Goal: Obtain resource: Download file/media

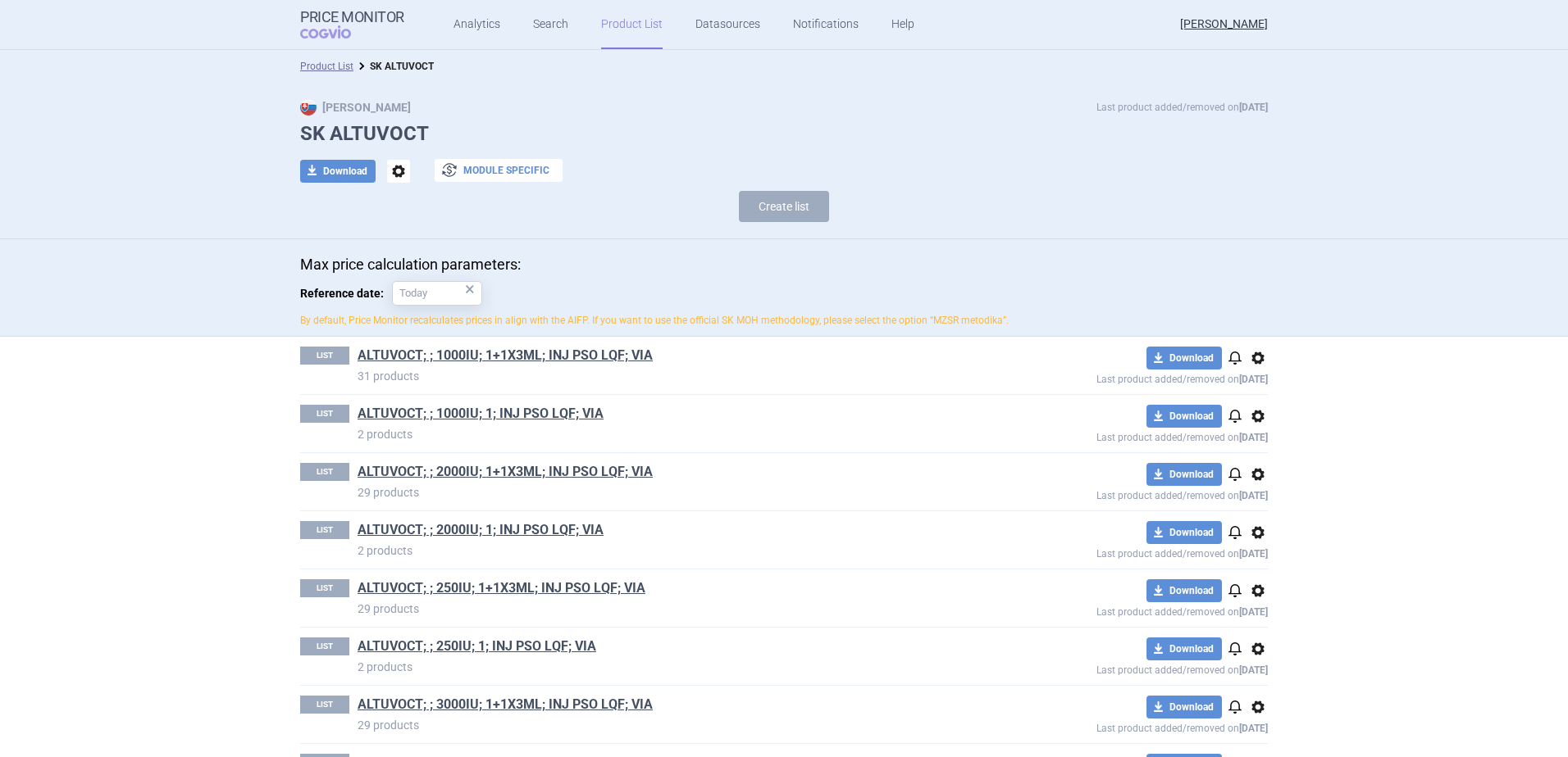
scroll to position [82, 0]
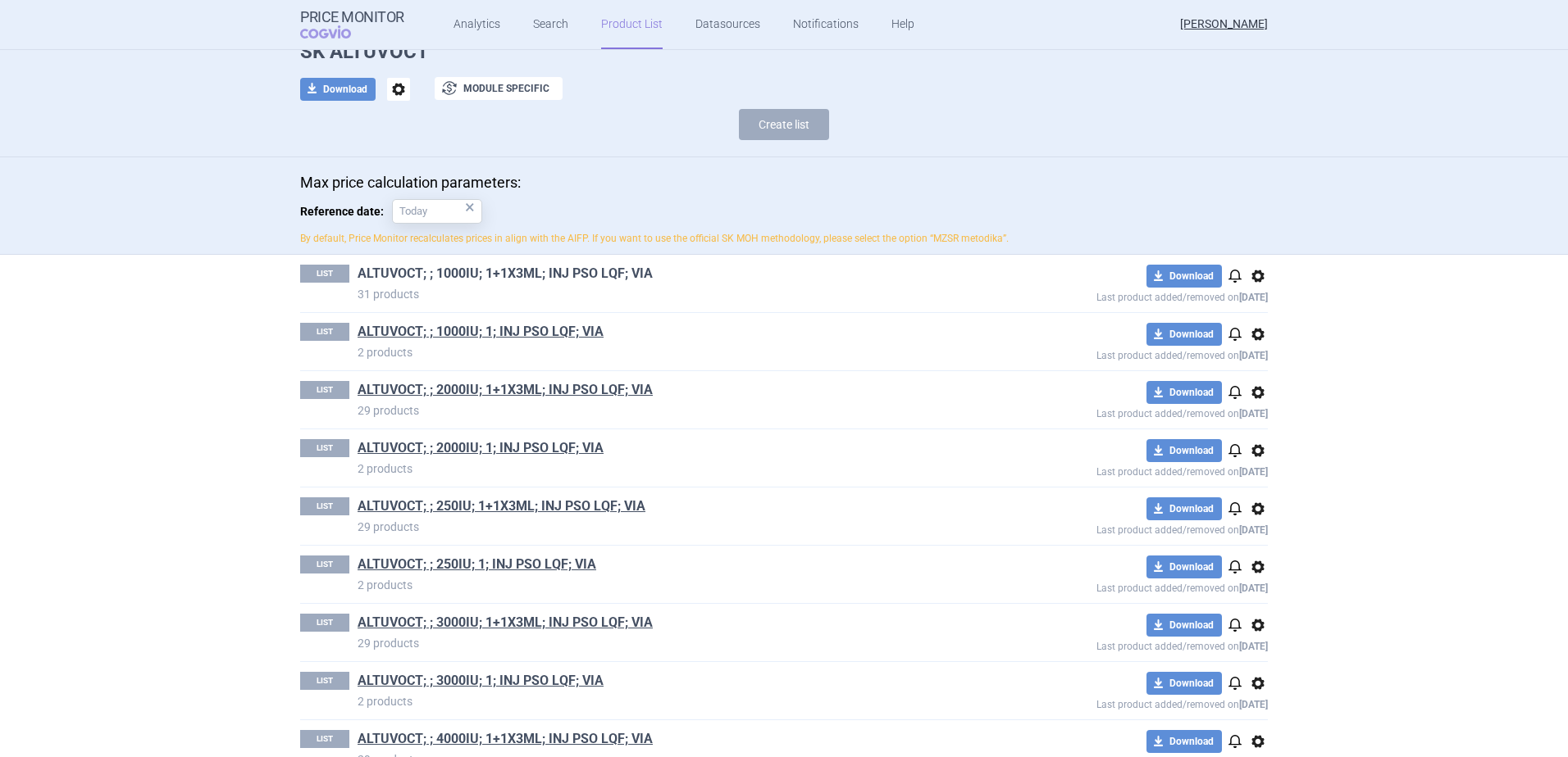
click at [511, 274] on link "ALTUVOCT; ; 1000IU; 1+1X3ML; INJ PSO LQF; VIA" at bounding box center [505, 273] width 295 height 18
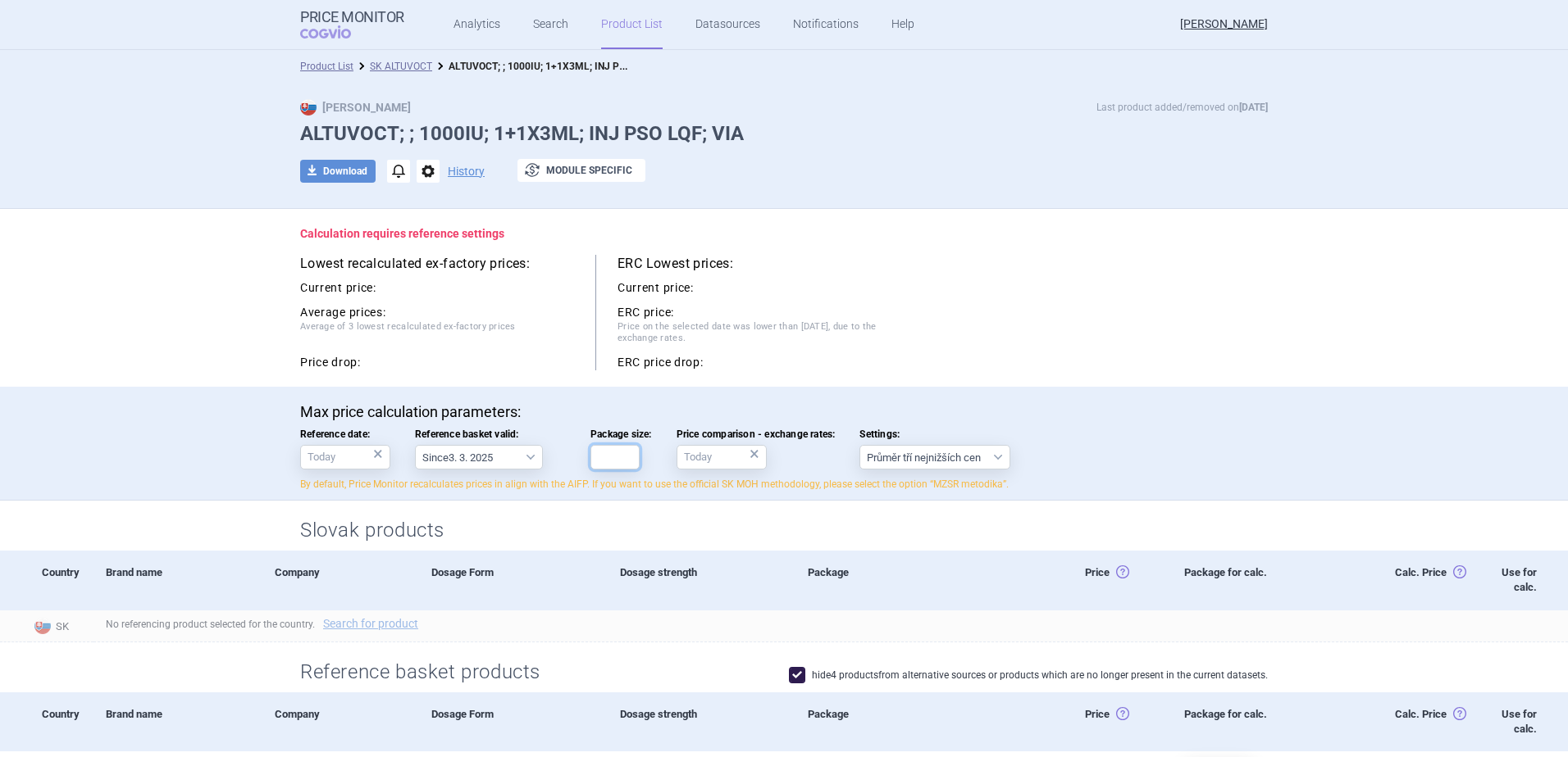
click at [608, 466] on input "Package size:" at bounding box center [615, 457] width 49 height 24
type input "!"
type input "1"
click at [883, 298] on div "Current price: ERC price: Price on the selected date was lower than [DATE], due…" at bounding box center [754, 322] width 273 height 96
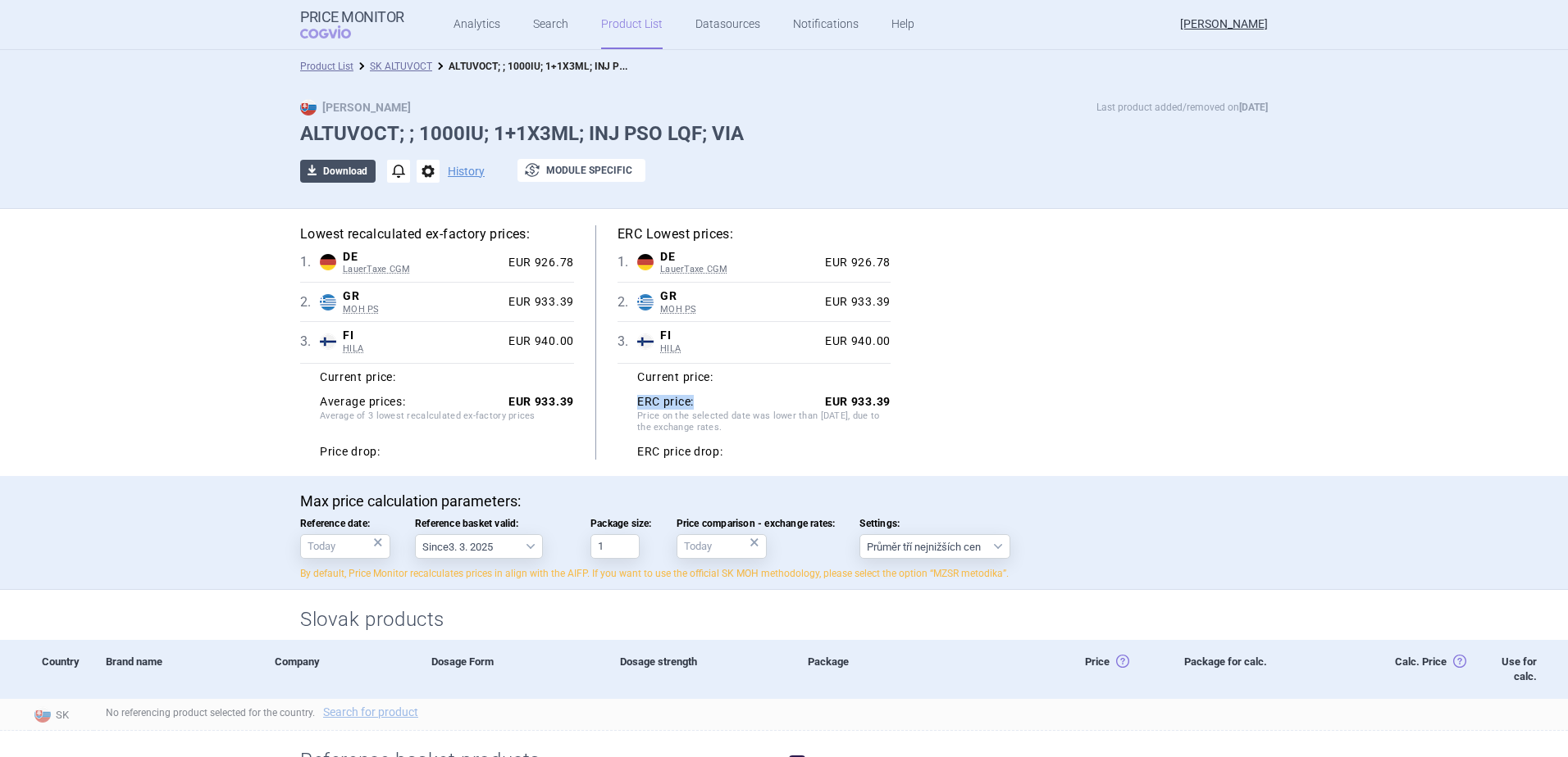
click at [344, 177] on button "download Download" at bounding box center [338, 171] width 76 height 23
select select "EUR"
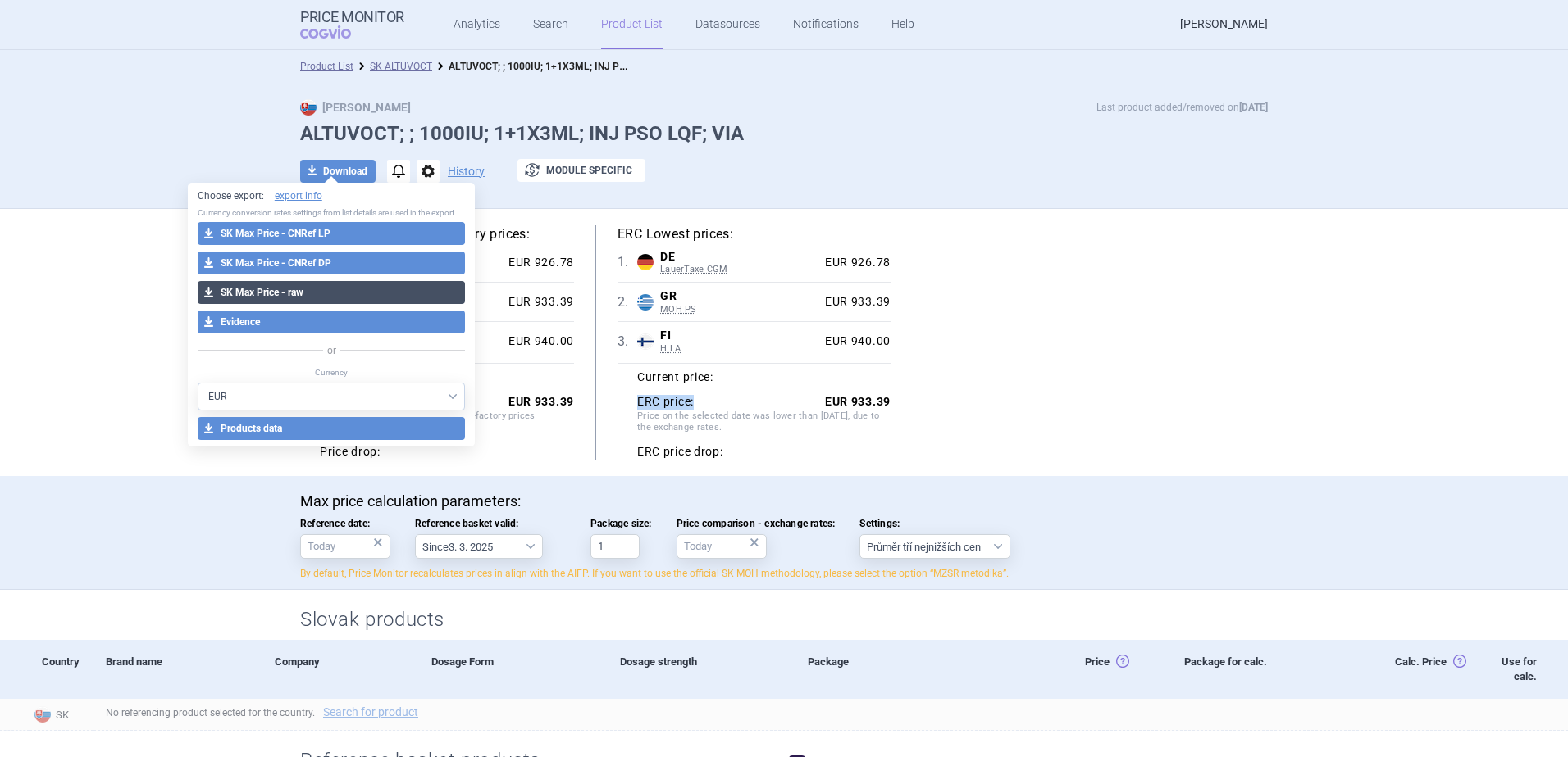
click at [332, 291] on button "download SK Max Price - raw" at bounding box center [331, 292] width 268 height 23
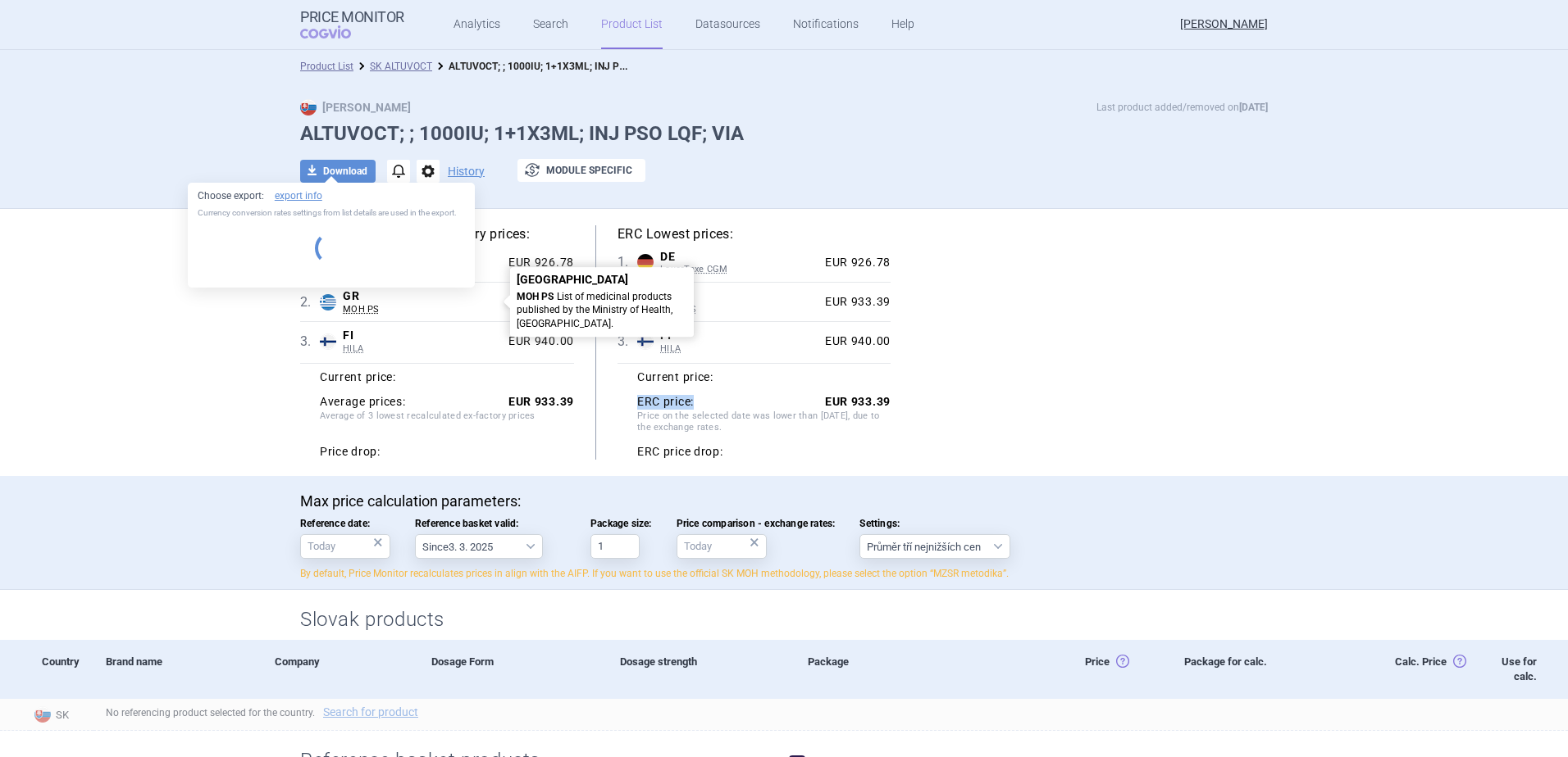
select select "EUR"
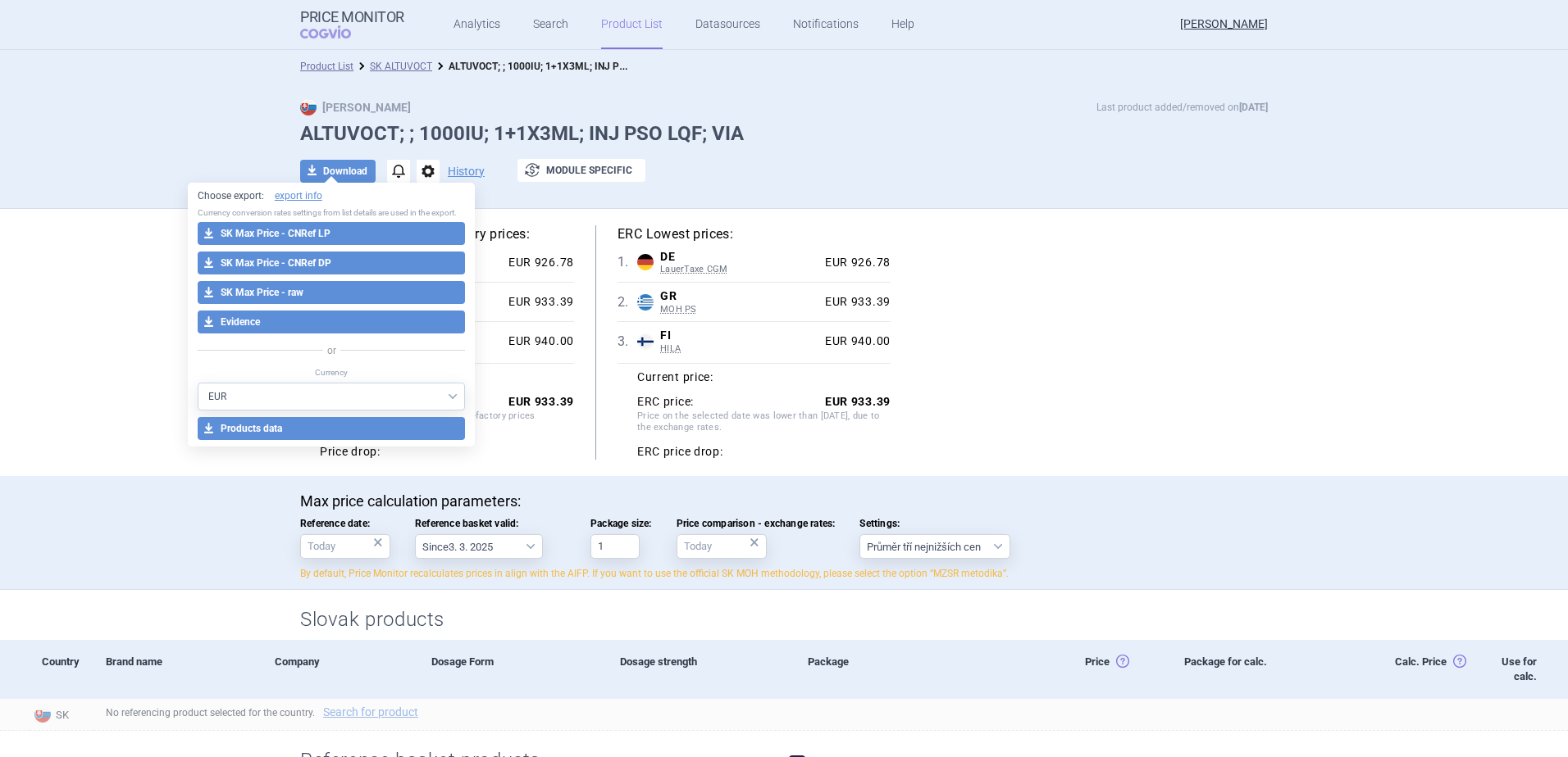
click at [854, 128] on h1 "ALTUVOCT; ; 1000IU; 1+1X3ML; INJ PSO LQF; VIA" at bounding box center [784, 134] width 968 height 23
